Goal: Transaction & Acquisition: Purchase product/service

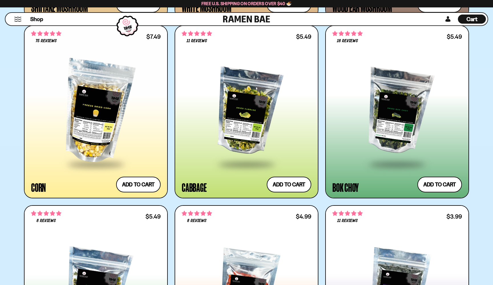
scroll to position [1625, 0]
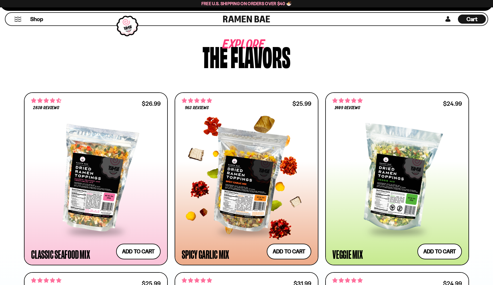
click at [244, 179] on div at bounding box center [246, 179] width 129 height 104
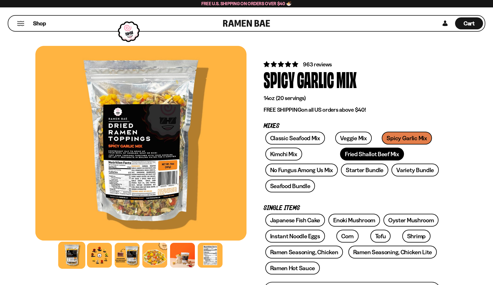
click at [347, 155] on link "Fried Shallot Beef Mix" at bounding box center [372, 154] width 64 height 13
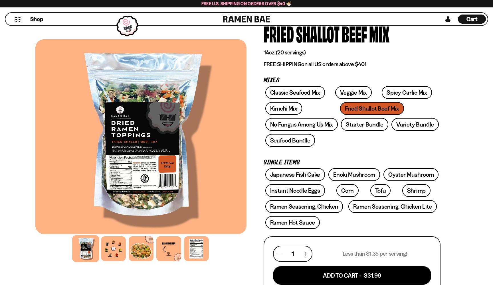
scroll to position [43, 0]
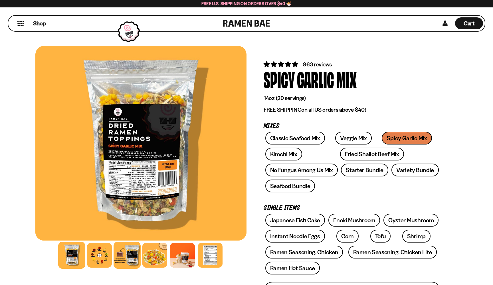
click at [133, 252] on div at bounding box center [127, 255] width 27 height 27
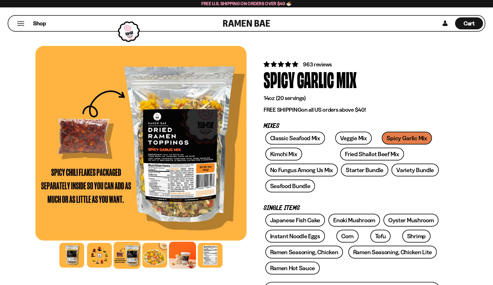
click at [177, 256] on div at bounding box center [182, 255] width 27 height 27
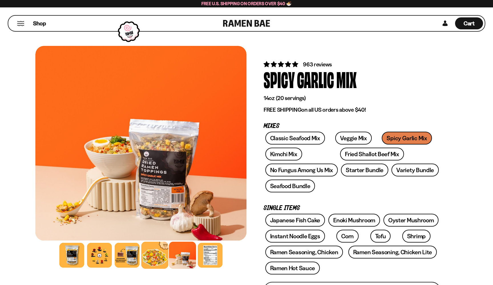
click at [151, 255] on div at bounding box center [154, 255] width 27 height 27
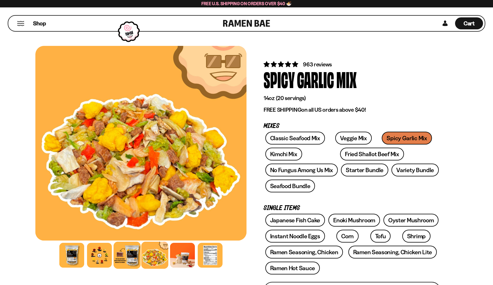
click at [129, 255] on div at bounding box center [127, 255] width 27 height 27
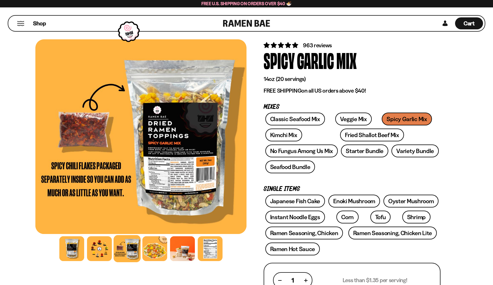
scroll to position [29, 0]
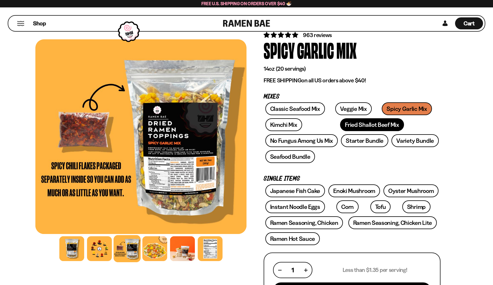
click at [340, 126] on link "Fried Shallot Beef Mix" at bounding box center [372, 124] width 64 height 13
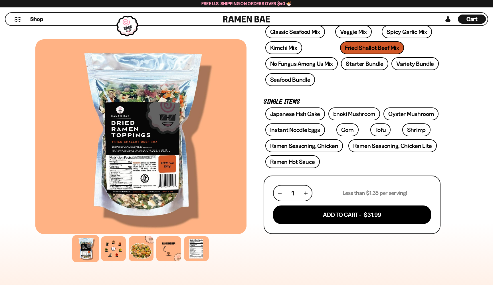
scroll to position [108, 0]
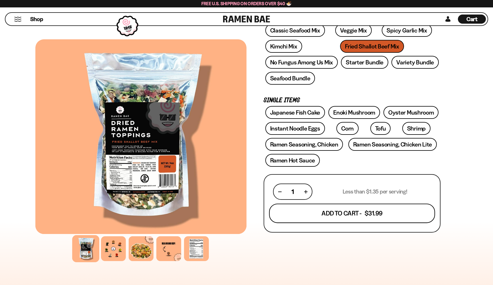
click at [316, 215] on button "Add To Cart - $31.99" at bounding box center [352, 213] width 166 height 19
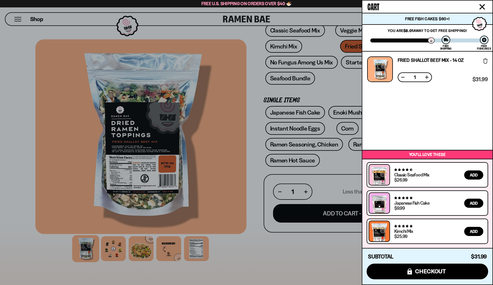
click at [332, 89] on div at bounding box center [246, 142] width 493 height 285
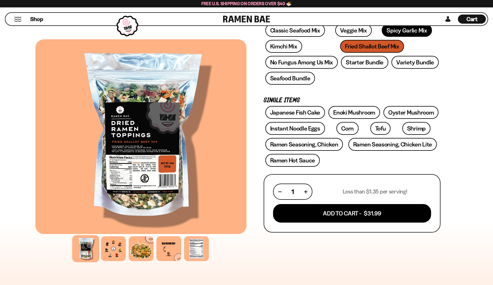
click at [382, 33] on link "Spicy Garlic Mix" at bounding box center [407, 30] width 50 height 13
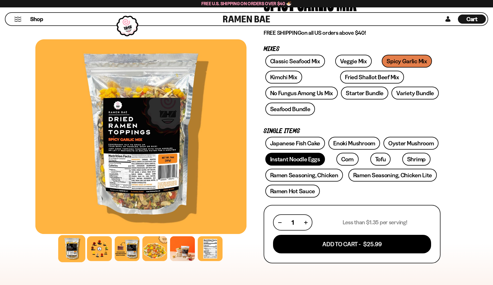
scroll to position [78, 0]
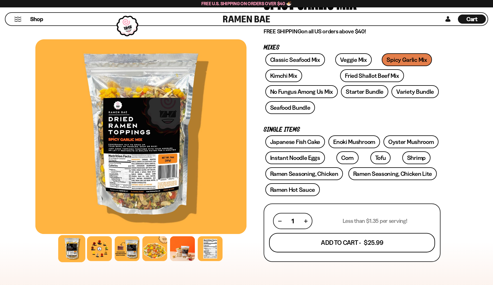
click at [321, 241] on button "Add To Cart - $25.99" at bounding box center [352, 242] width 166 height 19
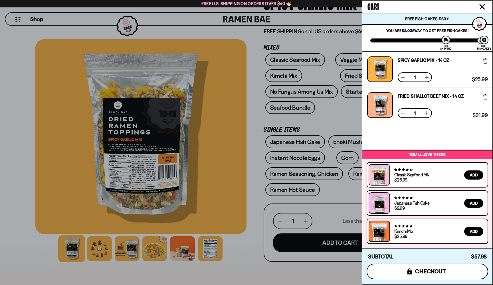
click at [456, 271] on button "icons8-lock checkout" at bounding box center [428, 272] width 122 height 16
